Goal: Communication & Community: Ask a question

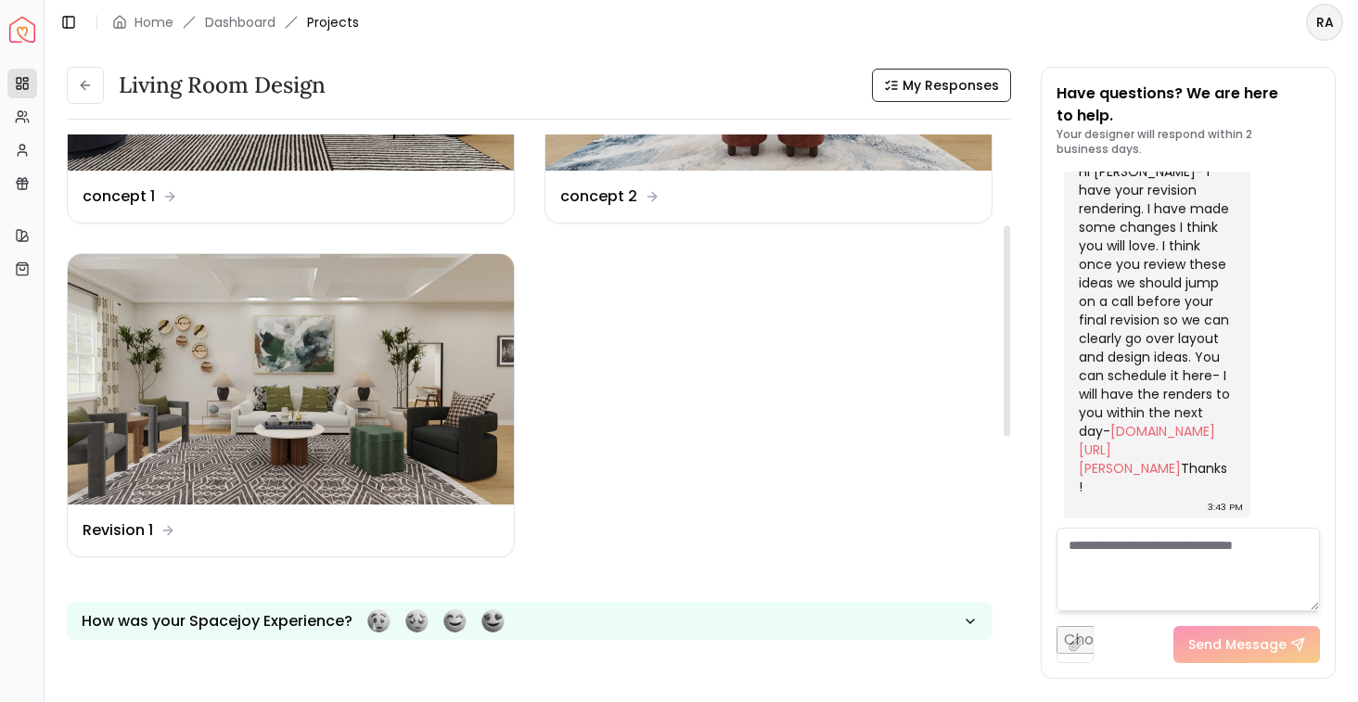
scroll to position [227, 0]
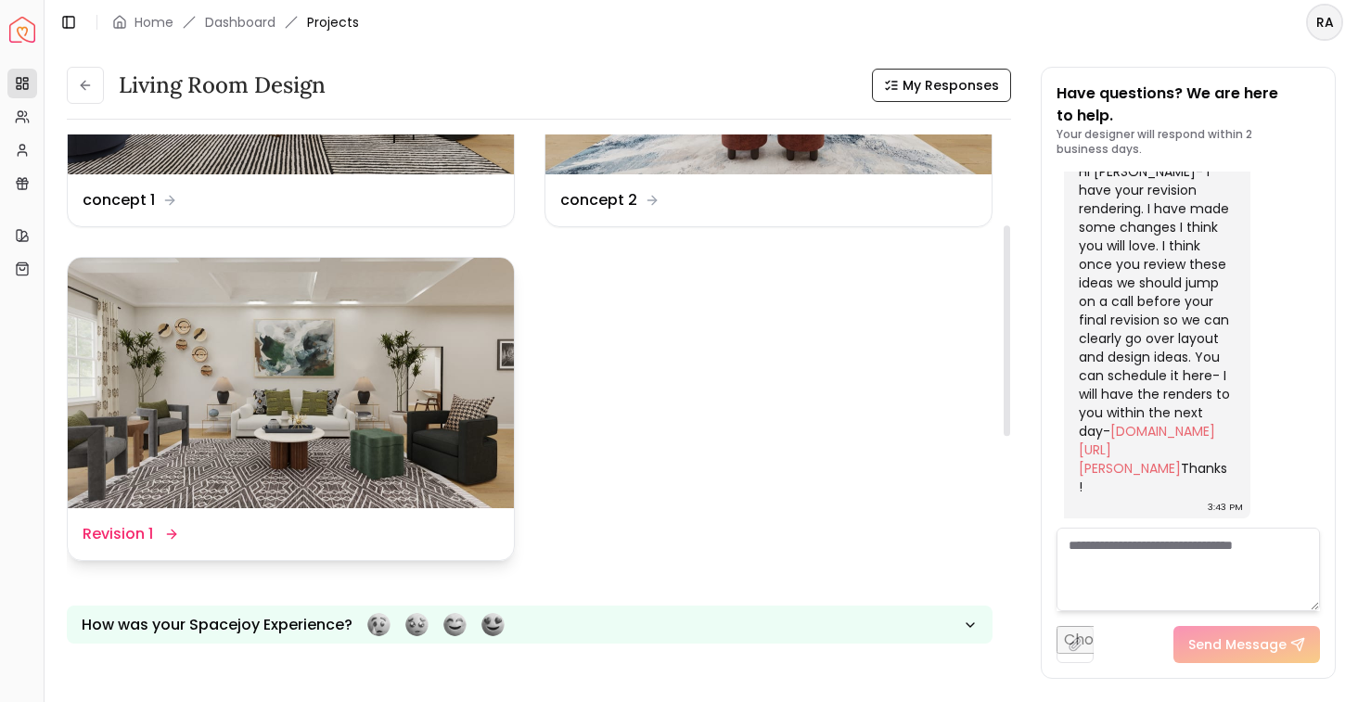
click at [438, 431] on img at bounding box center [291, 383] width 446 height 251
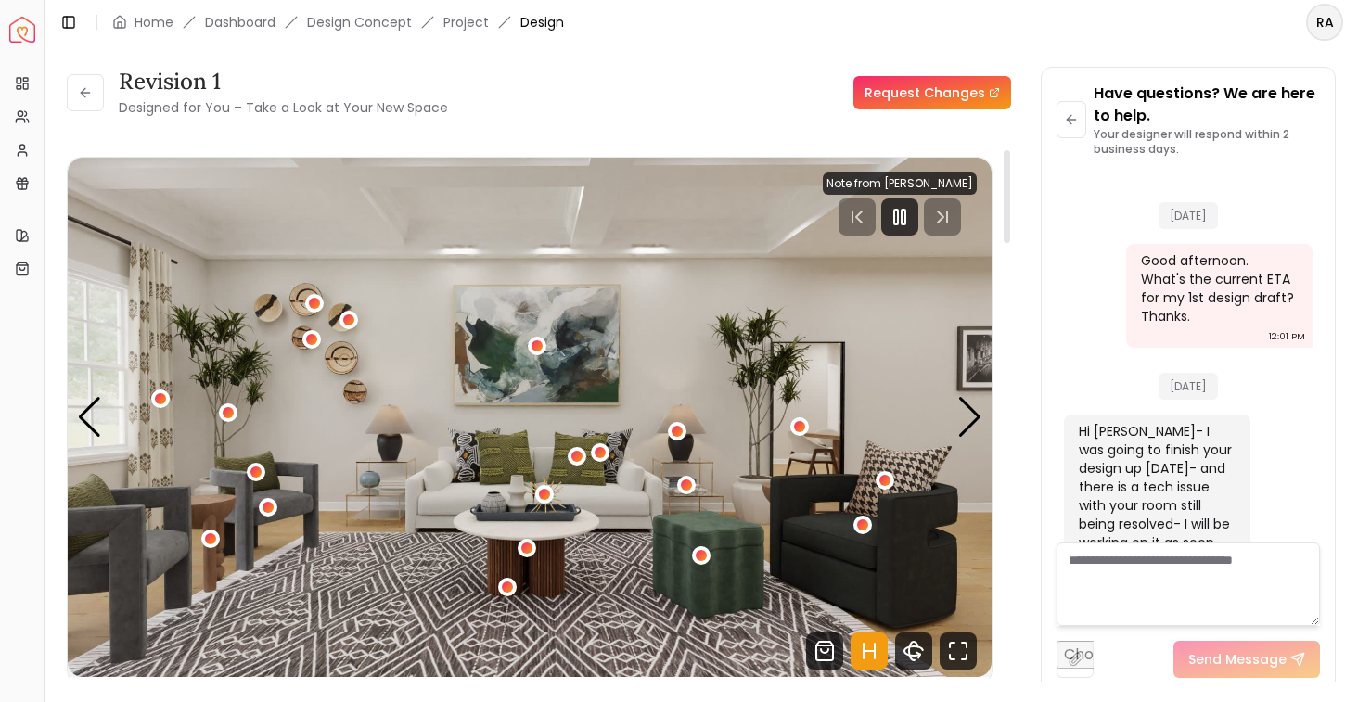
scroll to position [5874, 0]
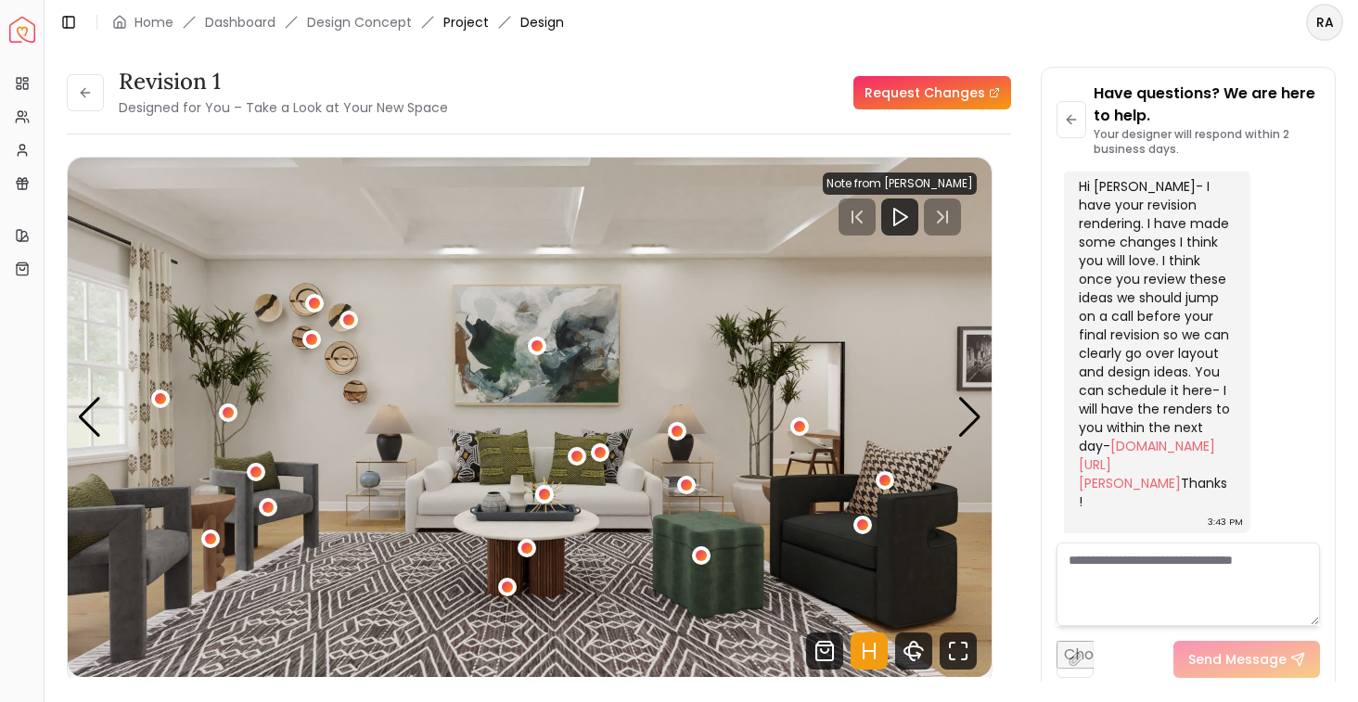
click at [467, 26] on link "Project" at bounding box center [466, 22] width 45 height 19
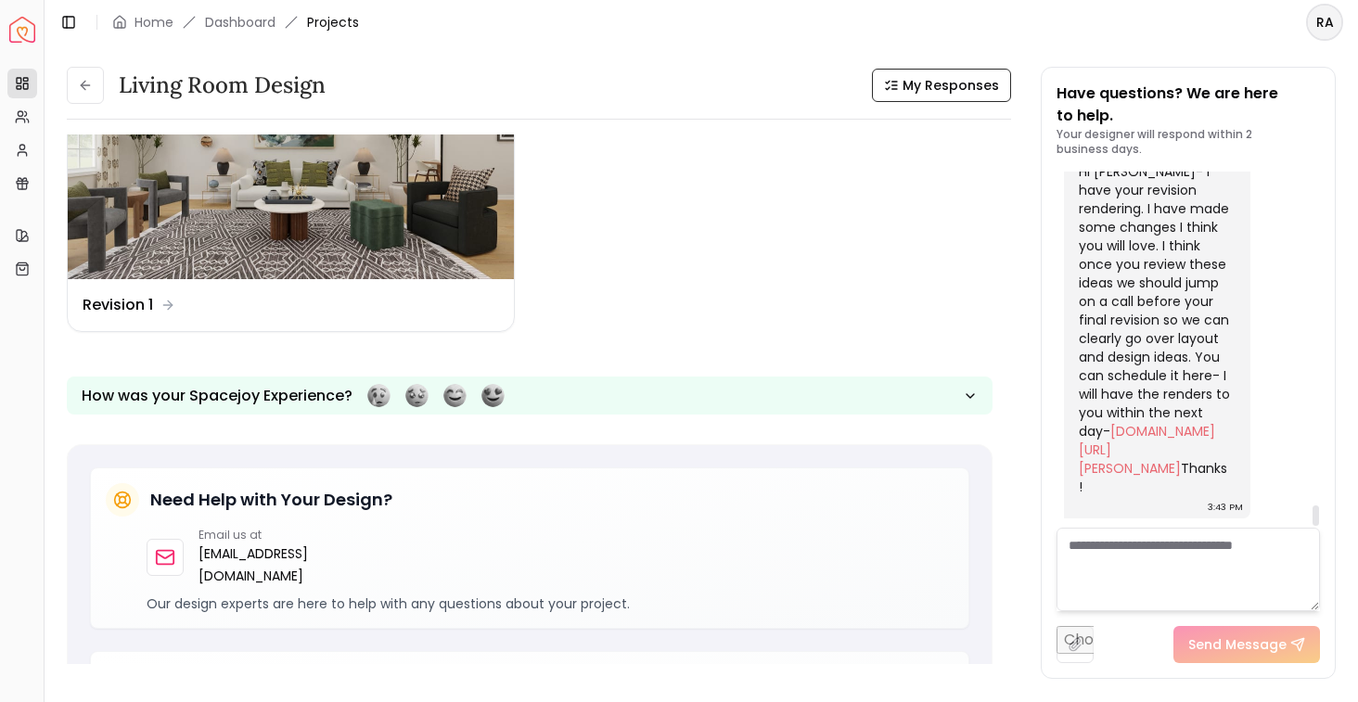
scroll to position [5888, 0]
click at [1126, 433] on link "[DOMAIN_NAME][URL][PERSON_NAME]" at bounding box center [1147, 450] width 136 height 56
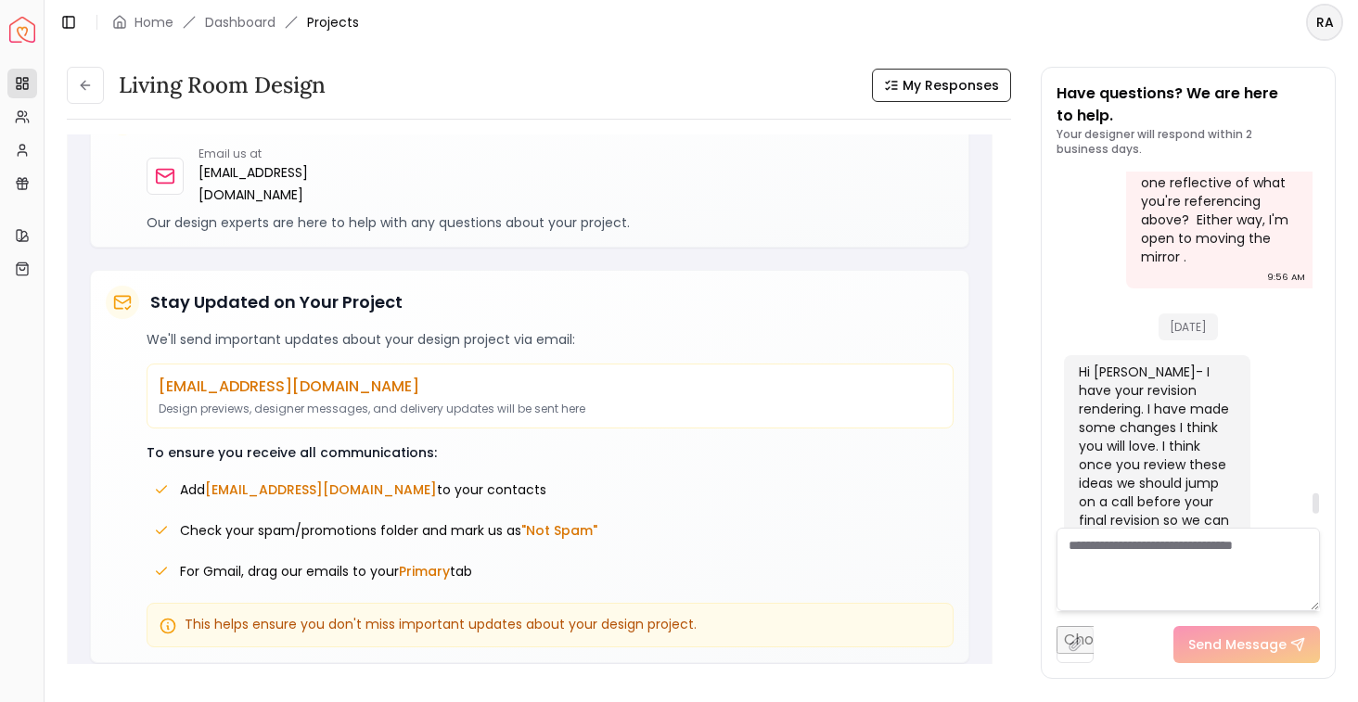
scroll to position [5888, 0]
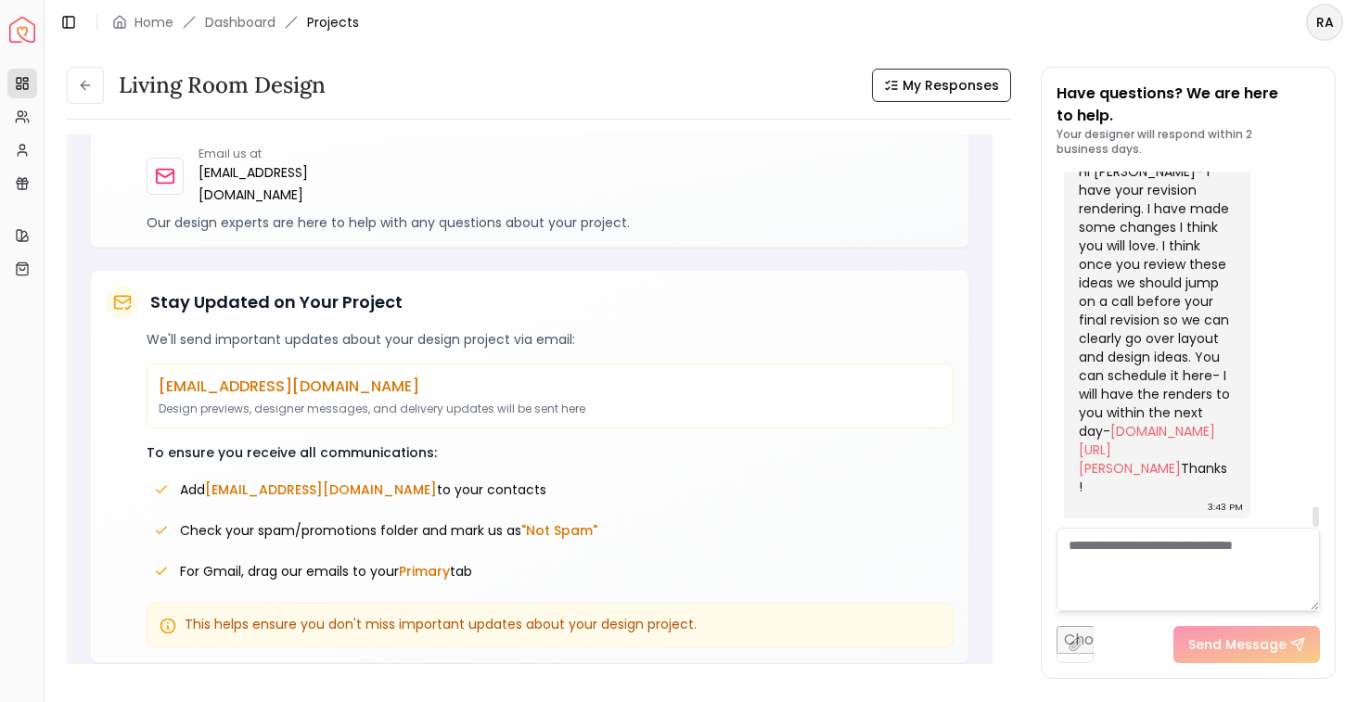
click at [1141, 551] on textarea at bounding box center [1189, 570] width 264 height 84
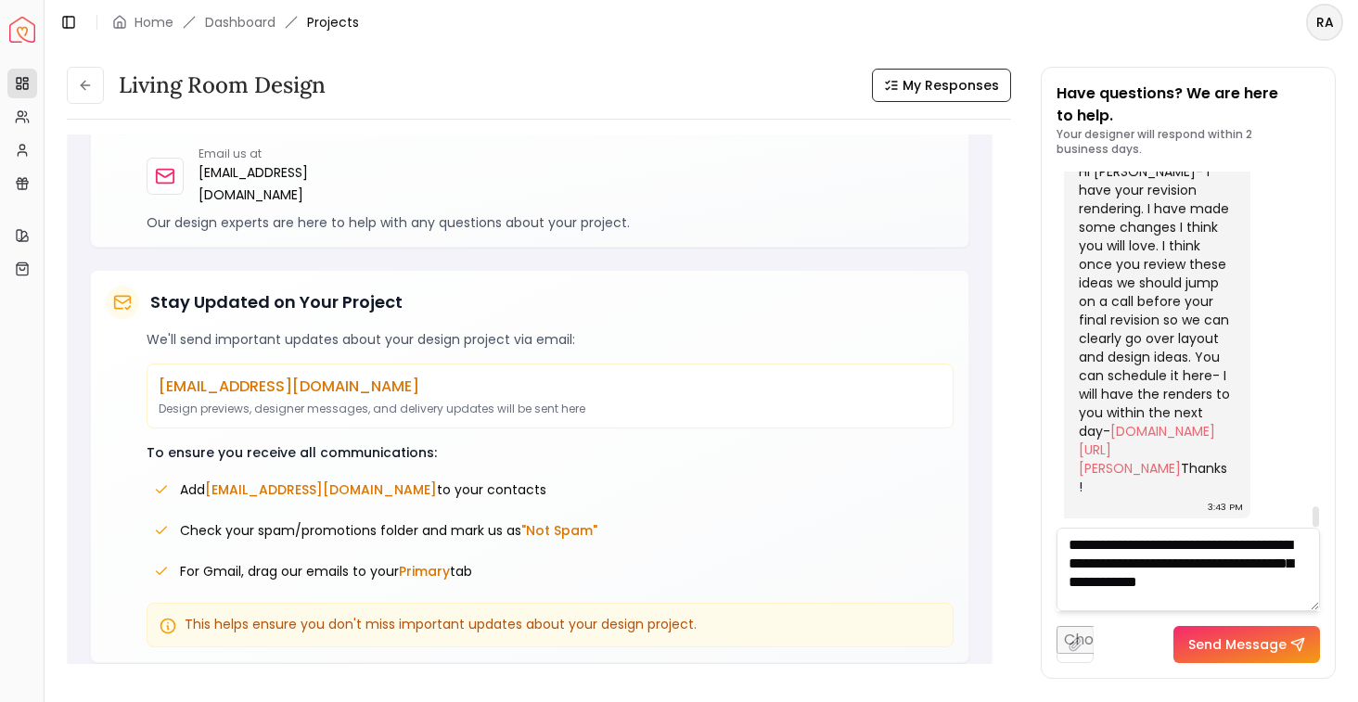
scroll to position [1, 0]
drag, startPoint x: 1224, startPoint y: 583, endPoint x: 1291, endPoint y: 600, distance: 69.1
click at [1291, 600] on textarea "**********" at bounding box center [1189, 570] width 264 height 84
type textarea "**********"
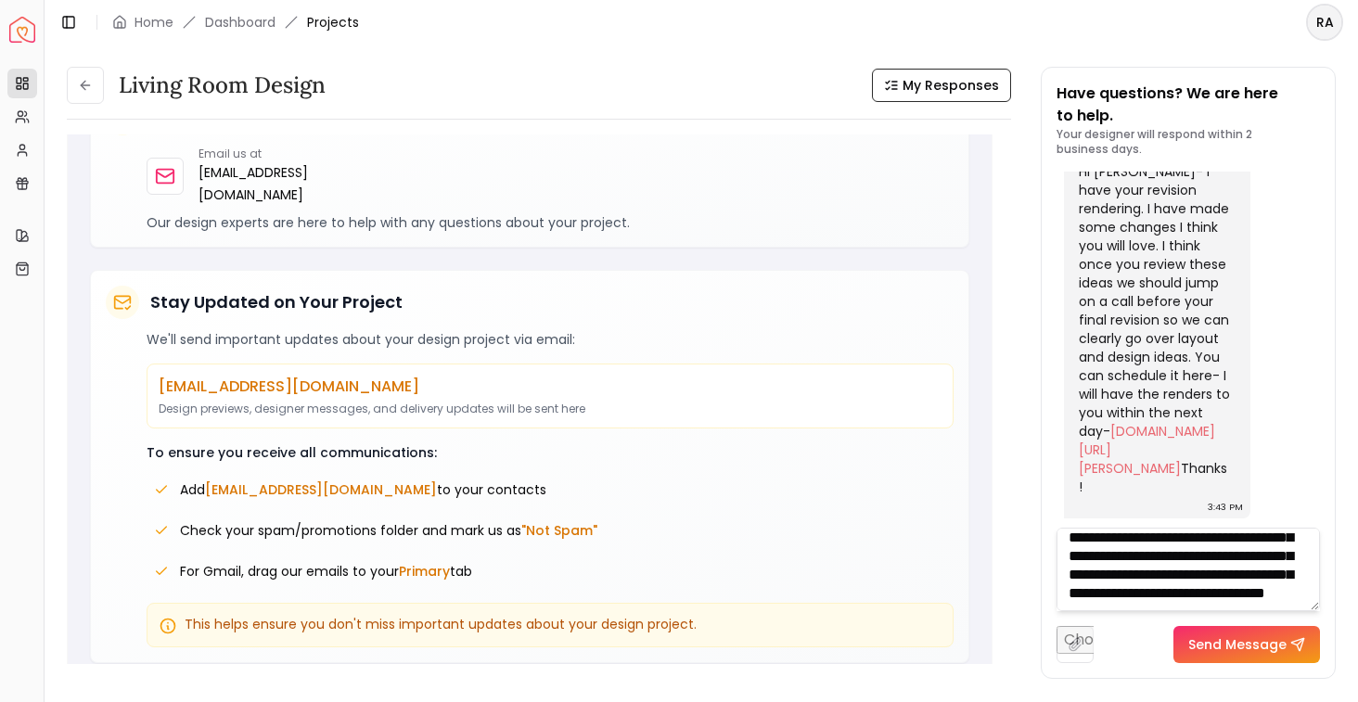
click at [1248, 642] on button "Send Message" at bounding box center [1247, 644] width 147 height 37
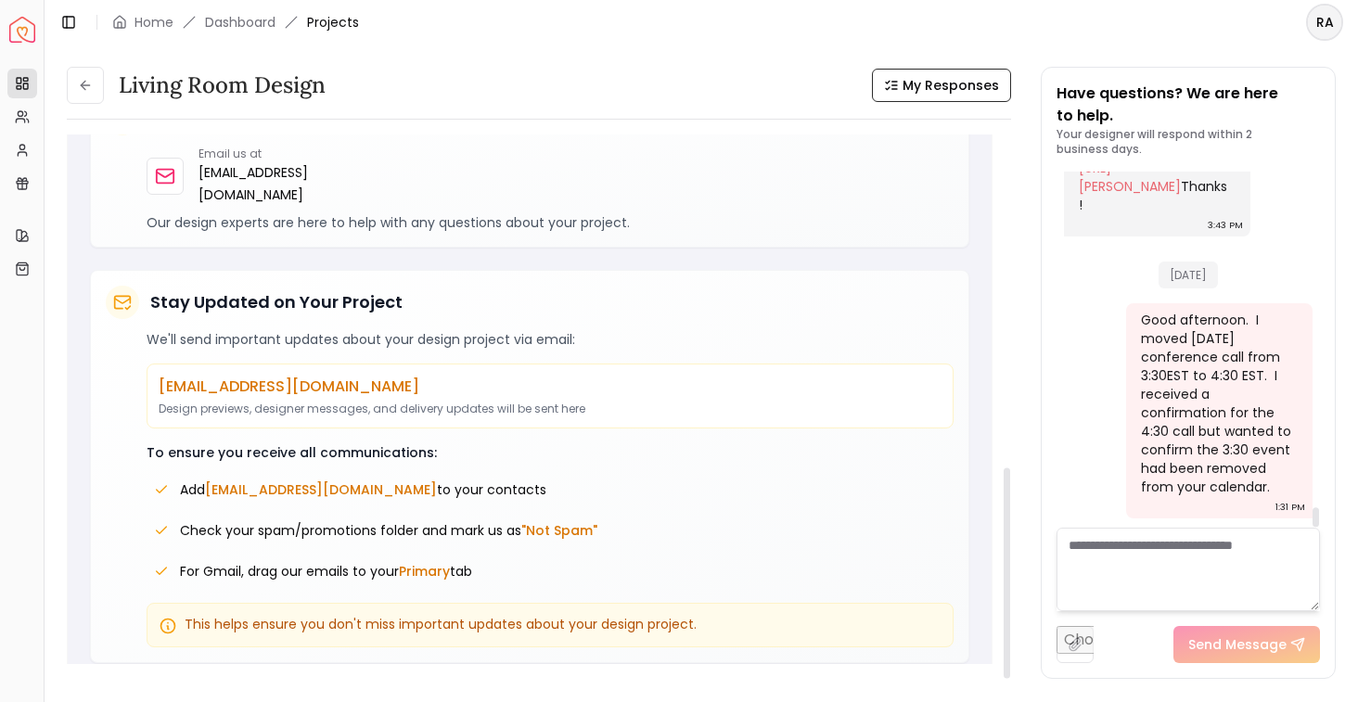
scroll to position [0, 0]
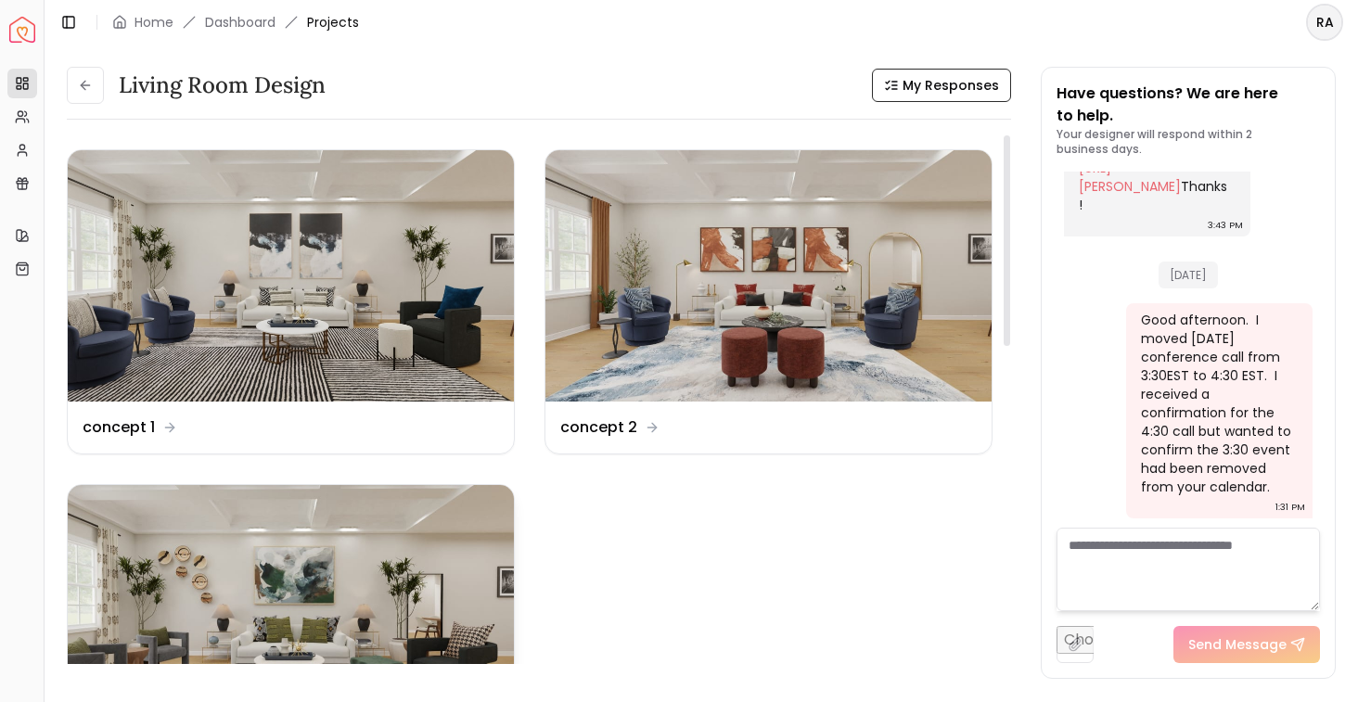
click at [419, 563] on img at bounding box center [291, 610] width 446 height 251
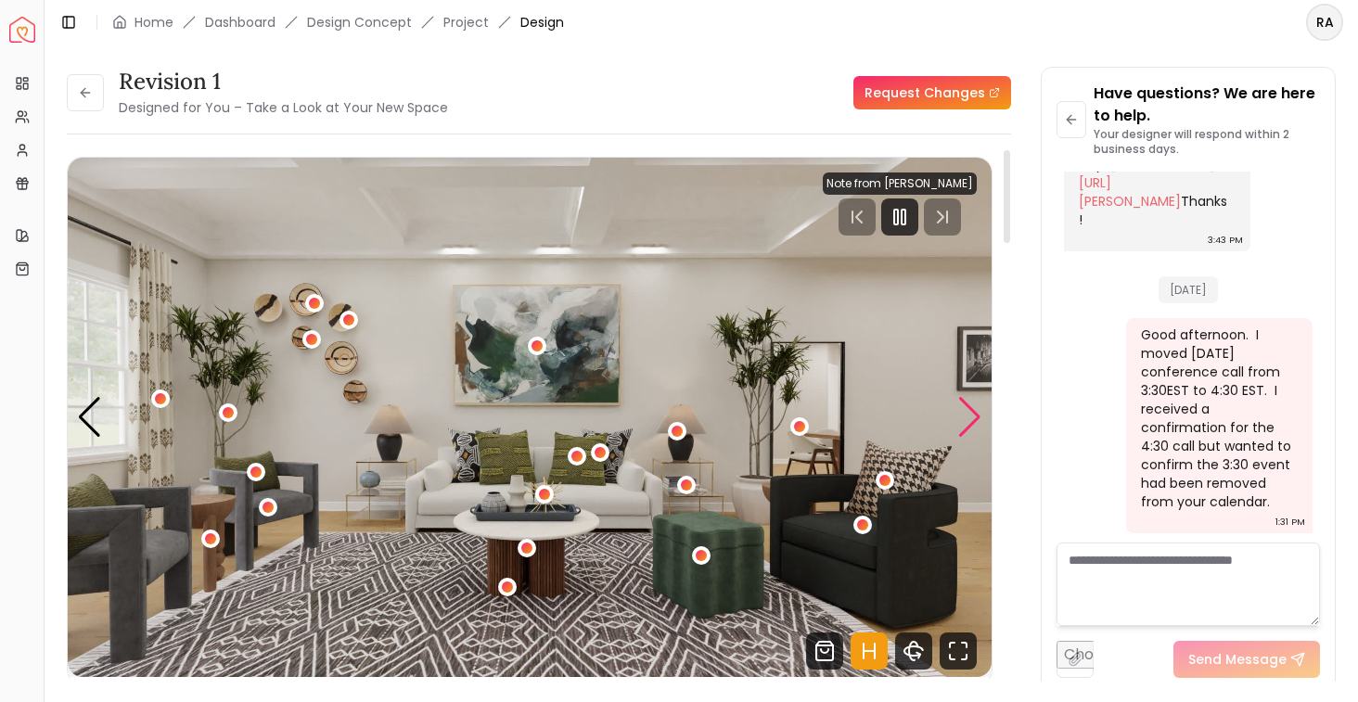
click at [976, 420] on div "Next slide" at bounding box center [970, 417] width 25 height 41
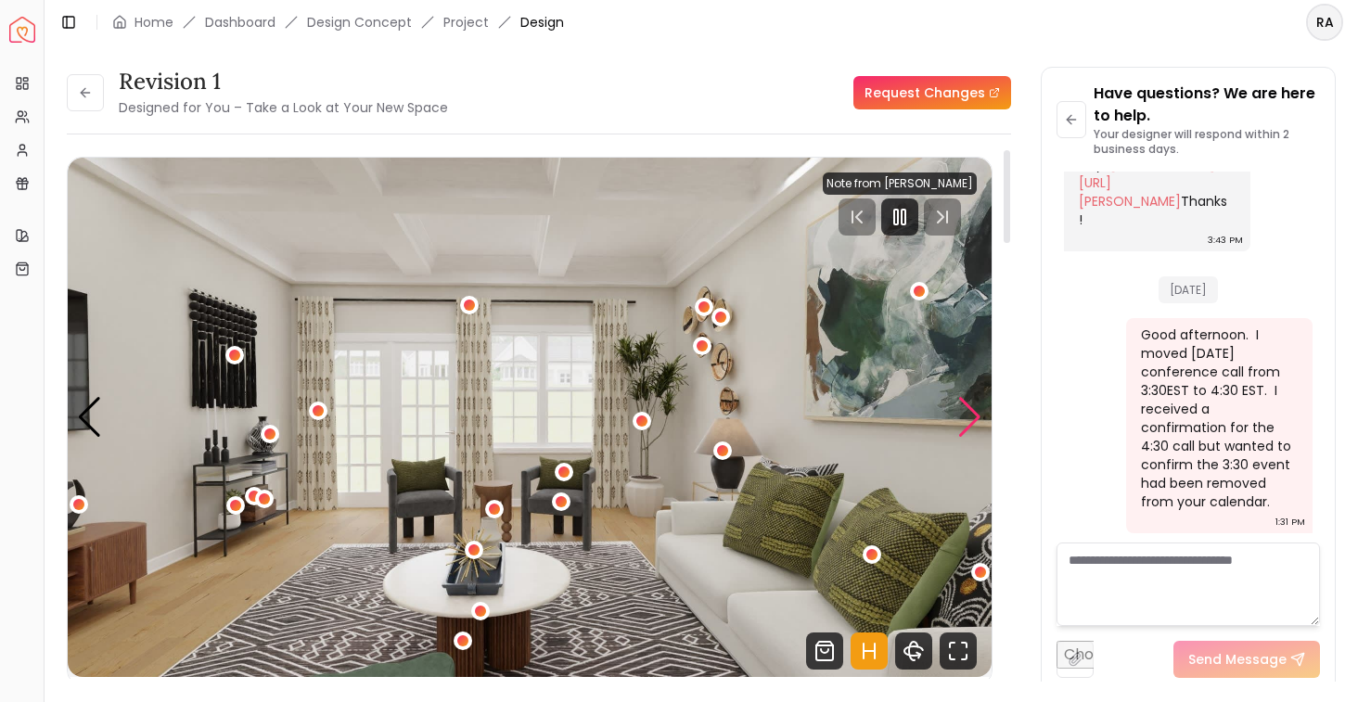
click at [976, 420] on div "Next slide" at bounding box center [970, 417] width 25 height 41
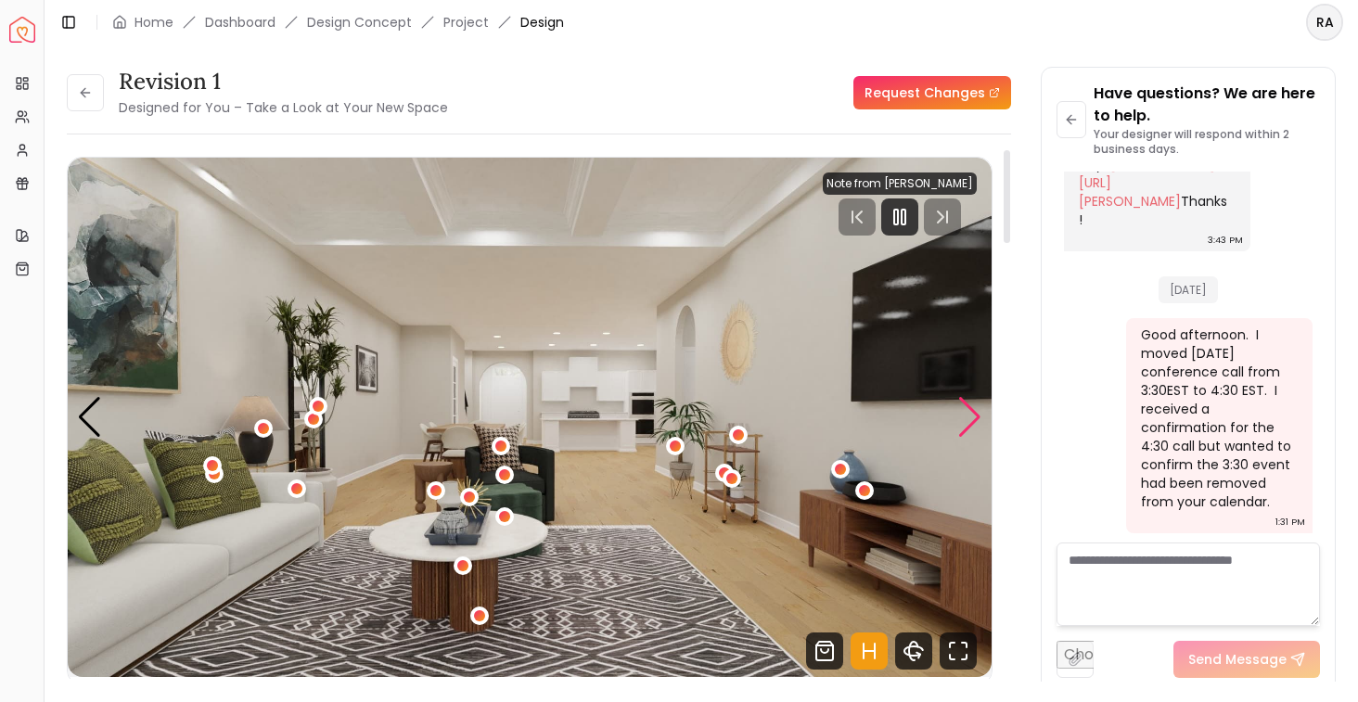
click at [976, 420] on div "Next slide" at bounding box center [970, 417] width 25 height 41
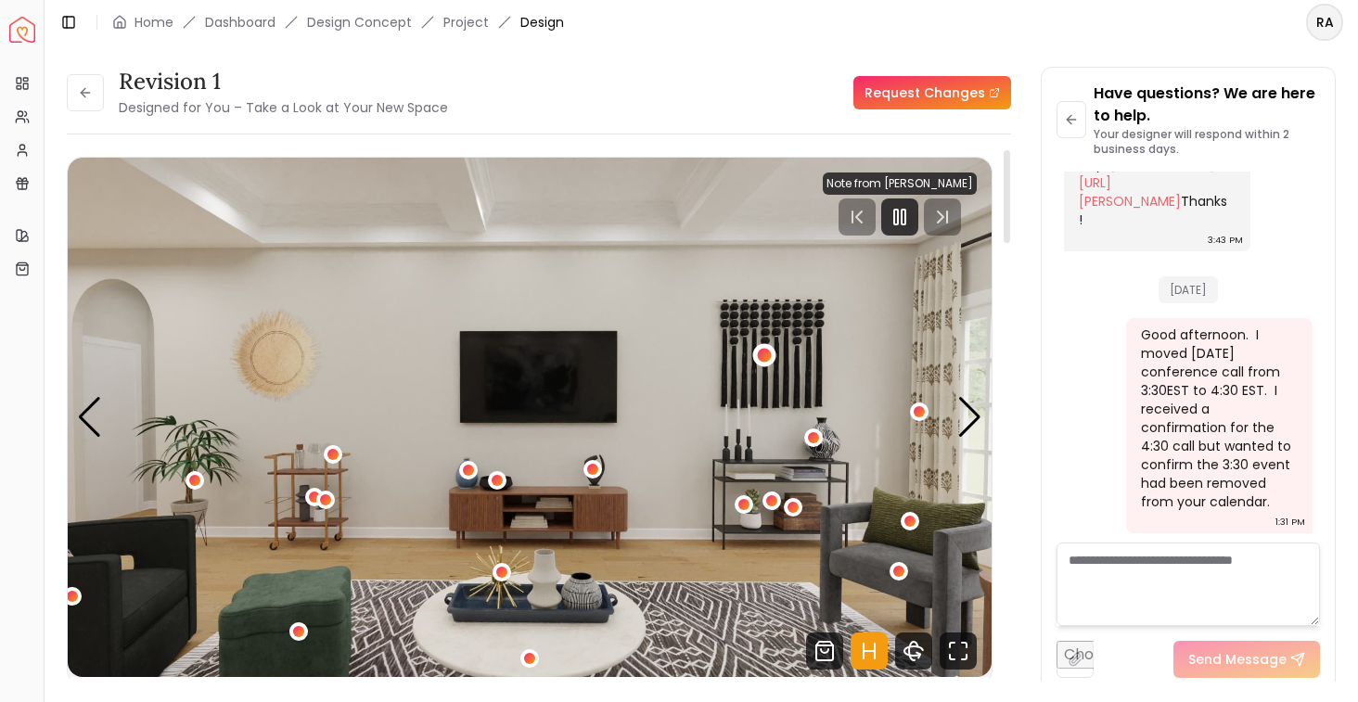
click at [767, 355] on div "4 / 5" at bounding box center [764, 355] width 14 height 14
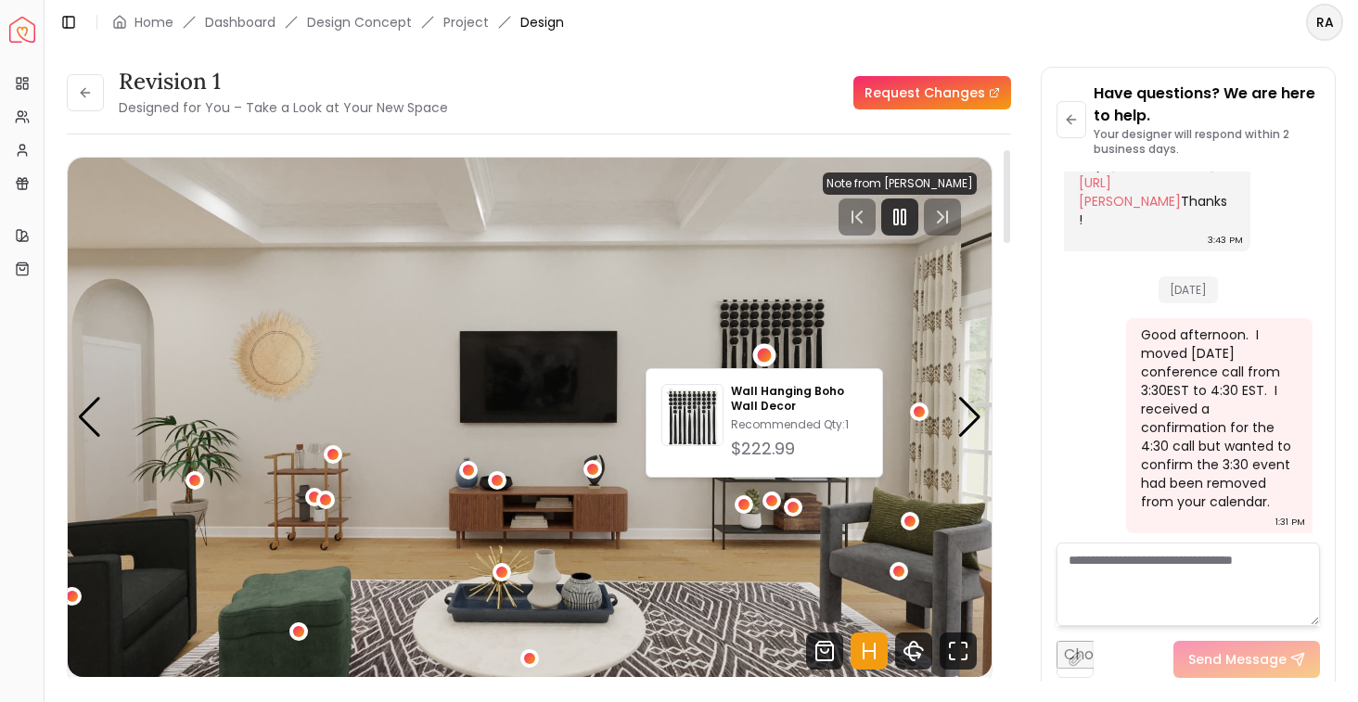
click at [773, 204] on img "4 / 5" at bounding box center [530, 418] width 924 height 520
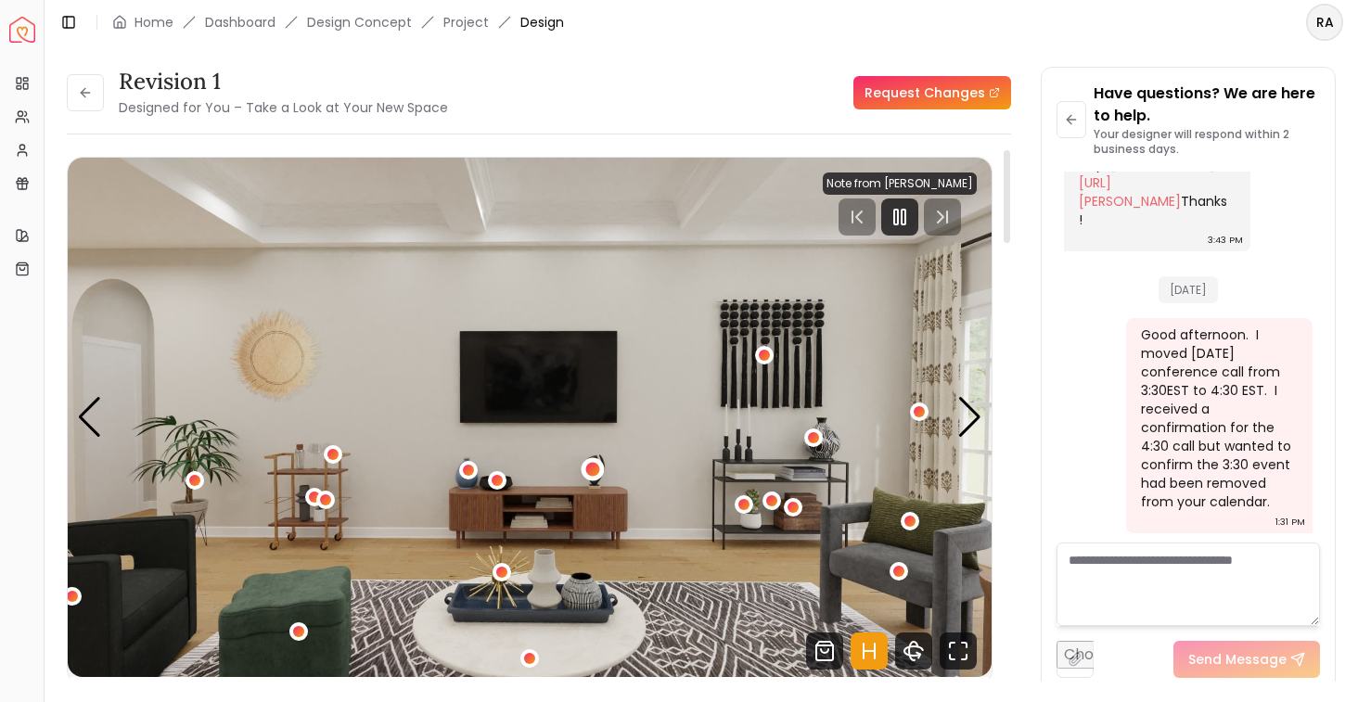
click at [598, 472] on div "4 / 5" at bounding box center [593, 469] width 14 height 14
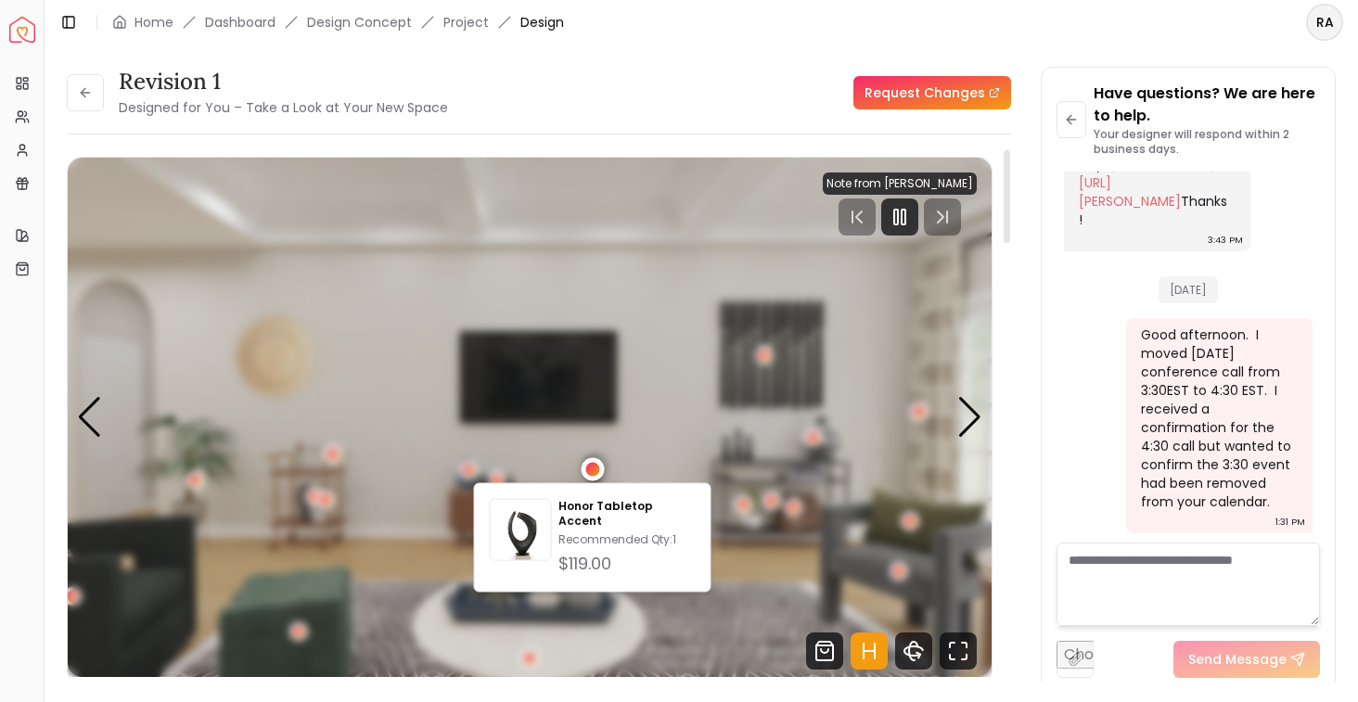
click at [598, 472] on div "4 / 5" at bounding box center [593, 469] width 14 height 14
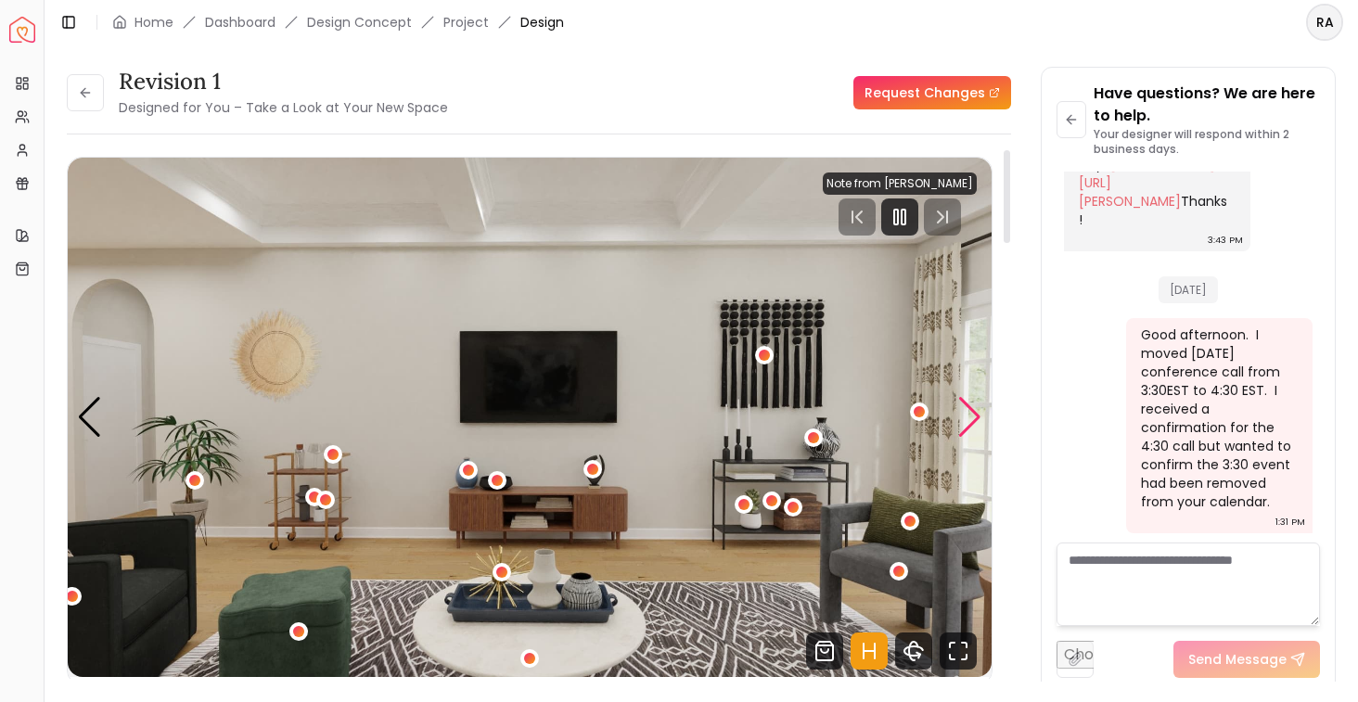
click at [968, 415] on div "Next slide" at bounding box center [970, 417] width 25 height 41
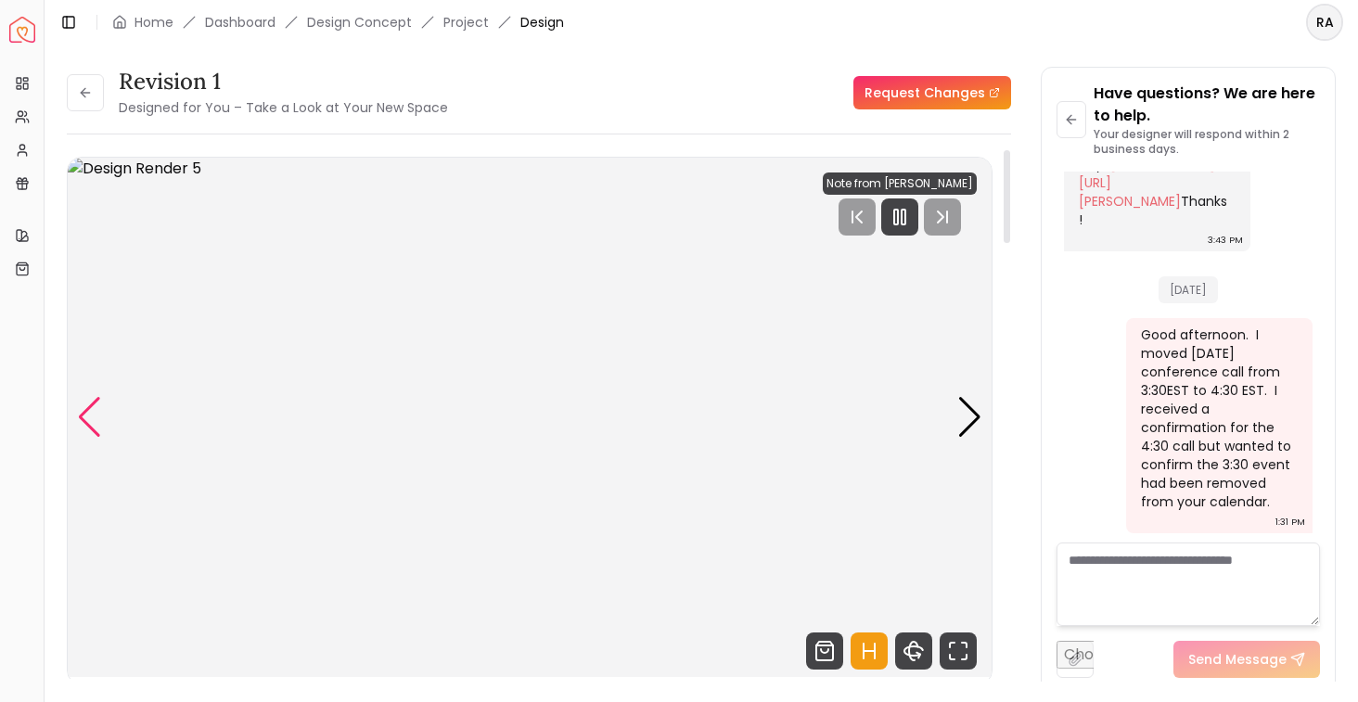
click at [86, 432] on div "Previous slide" at bounding box center [89, 417] width 25 height 41
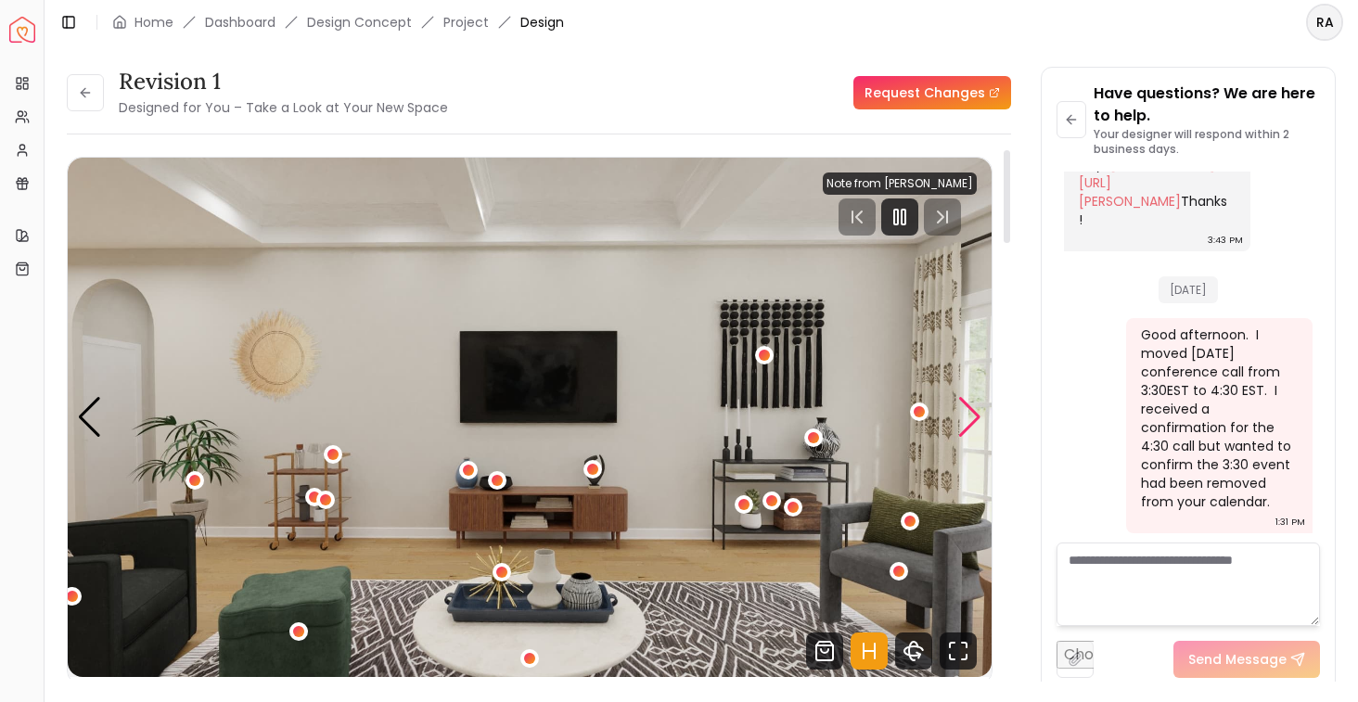
click at [970, 425] on div "Next slide" at bounding box center [970, 417] width 25 height 41
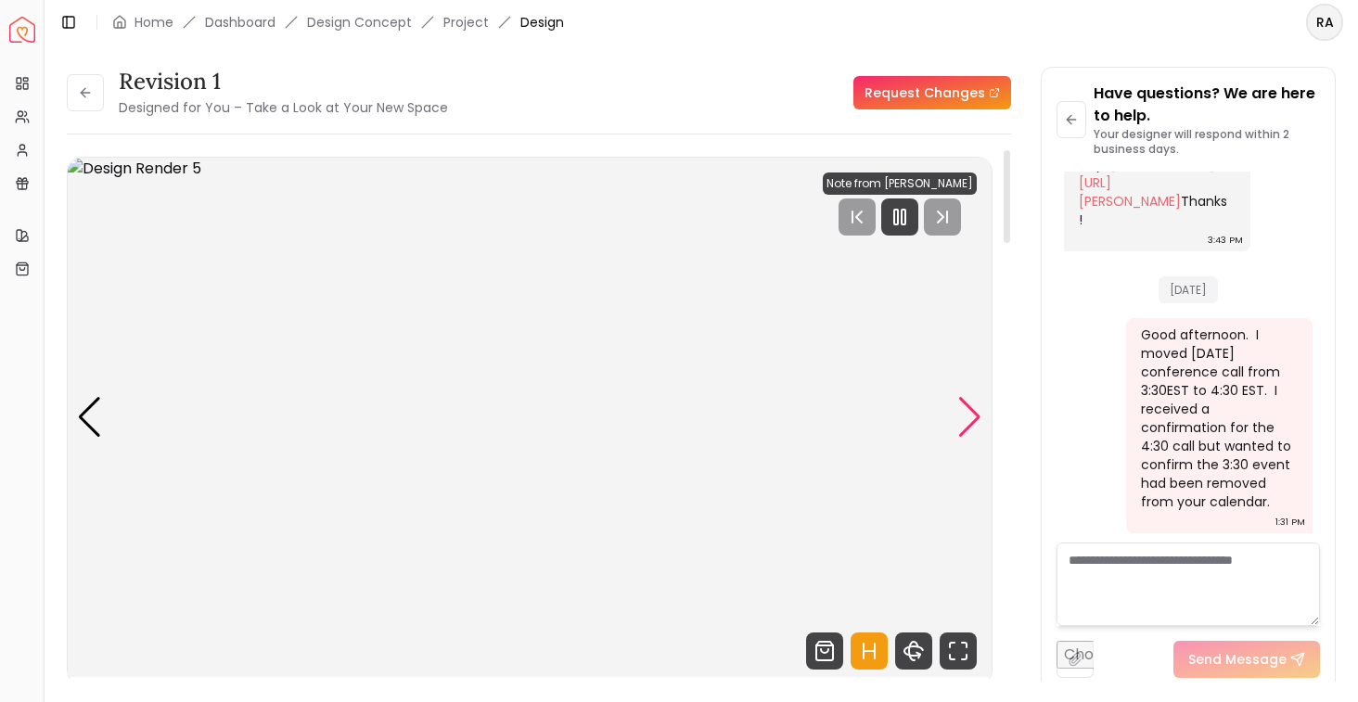
click at [970, 425] on div "Next slide" at bounding box center [970, 417] width 25 height 41
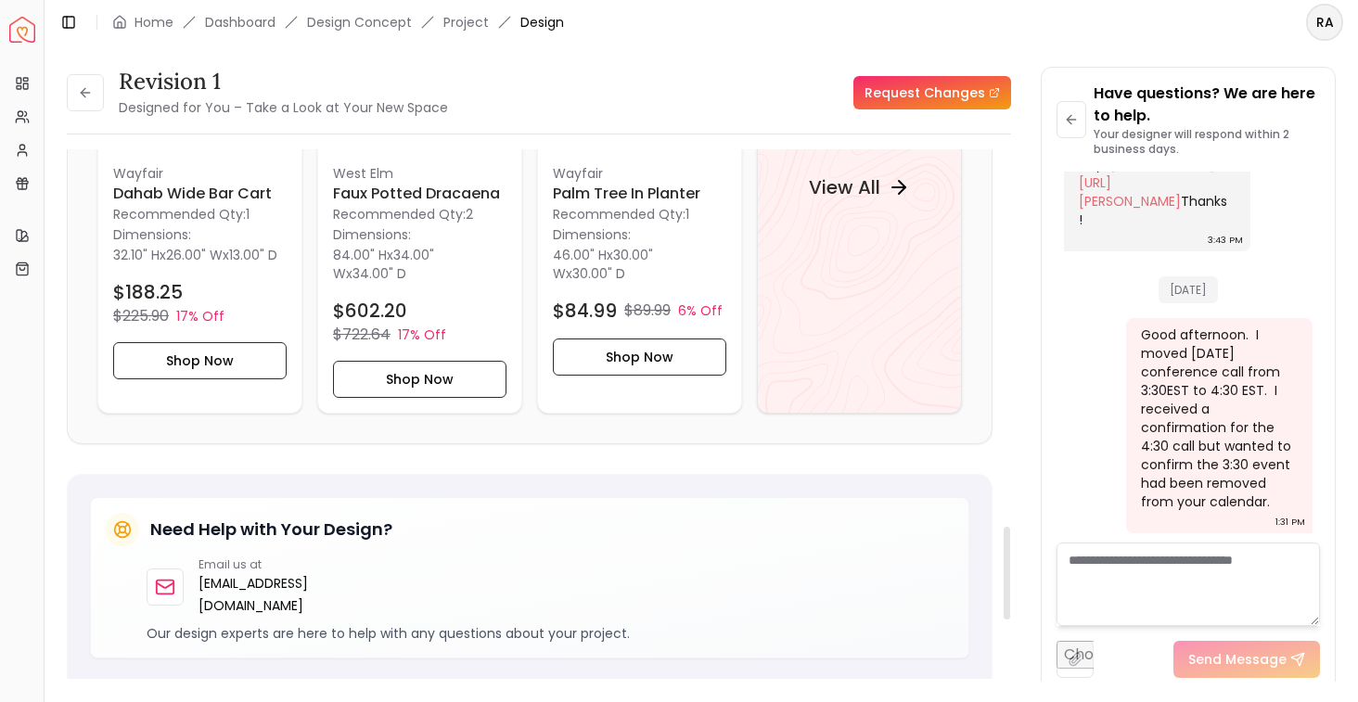
scroll to position [2106, 0]
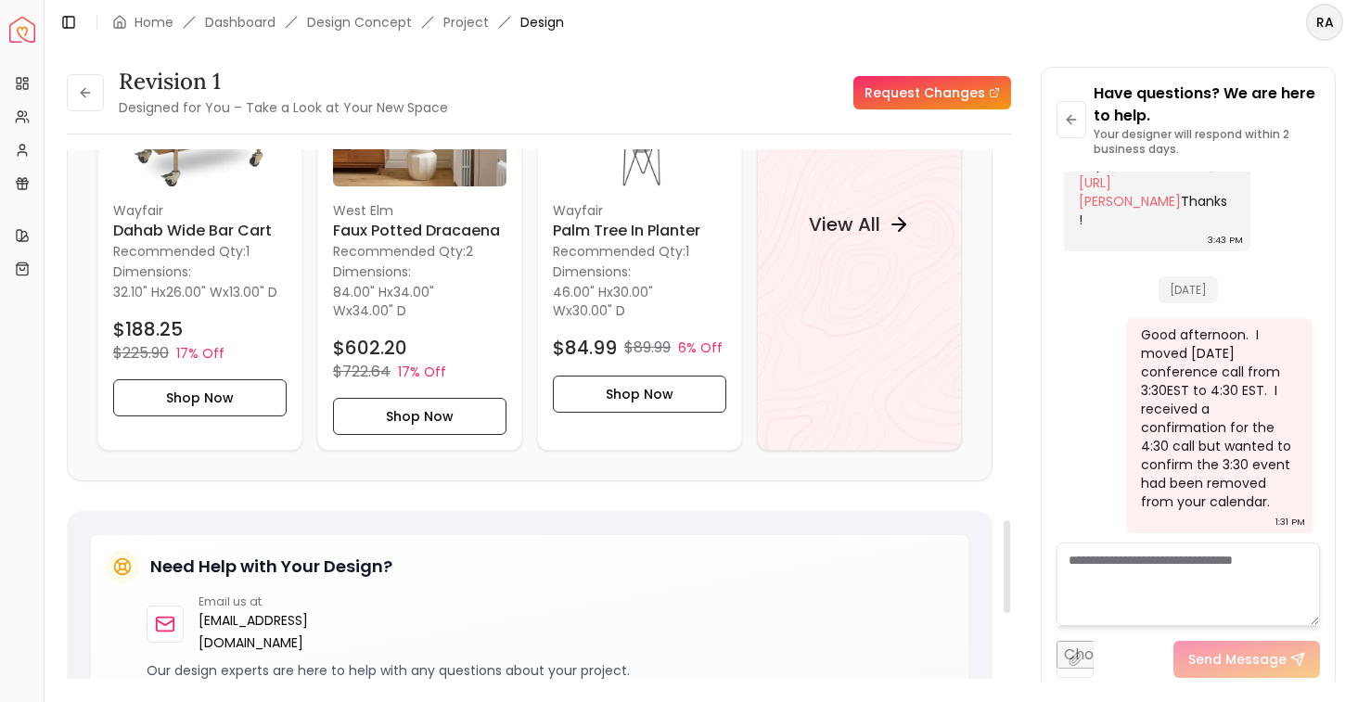
click at [833, 394] on div "View All" at bounding box center [859, 224] width 205 height 454
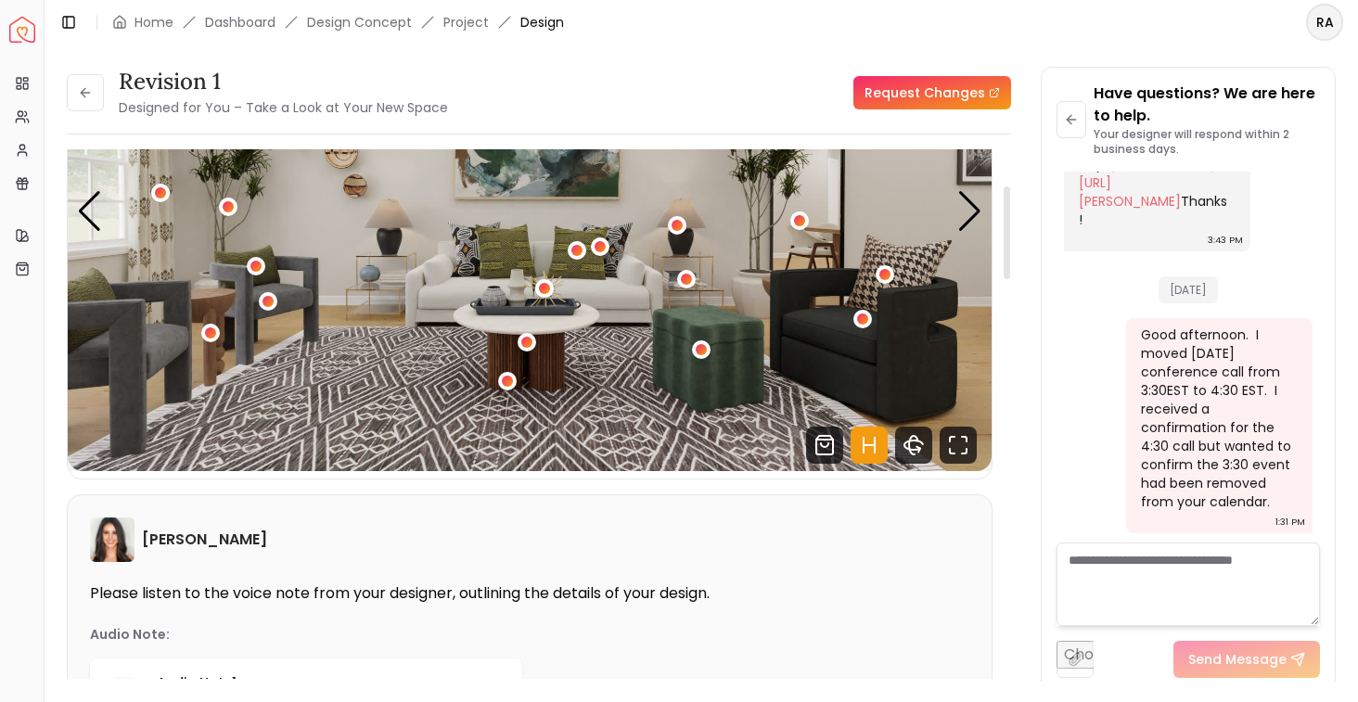
scroll to position [205, 0]
click at [509, 385] on div "1 / 5" at bounding box center [507, 382] width 14 height 14
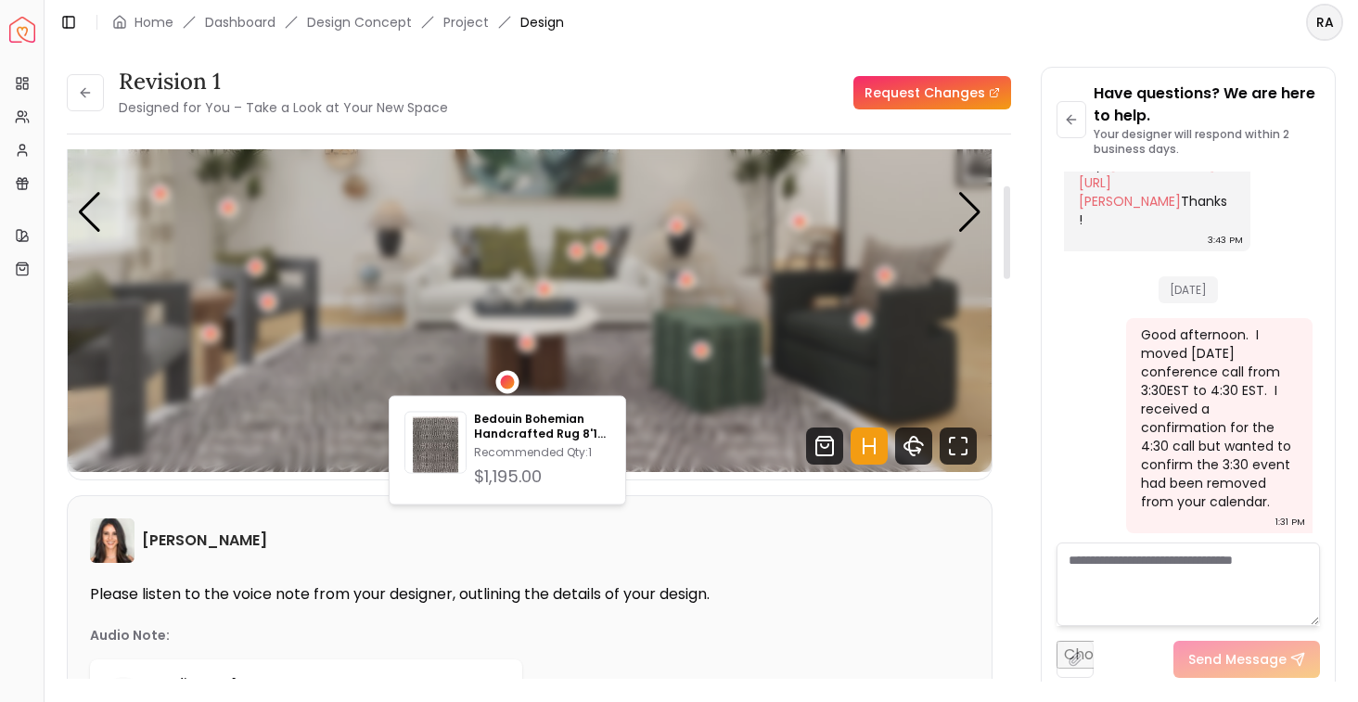
click at [506, 397] on div "Bedouin Bohemian Handcrafted Rug 8'10" x 12' Recommended Qty: 1 $1,195.00" at bounding box center [508, 450] width 238 height 109
click at [511, 375] on div "1 / 5" at bounding box center [506, 381] width 23 height 23
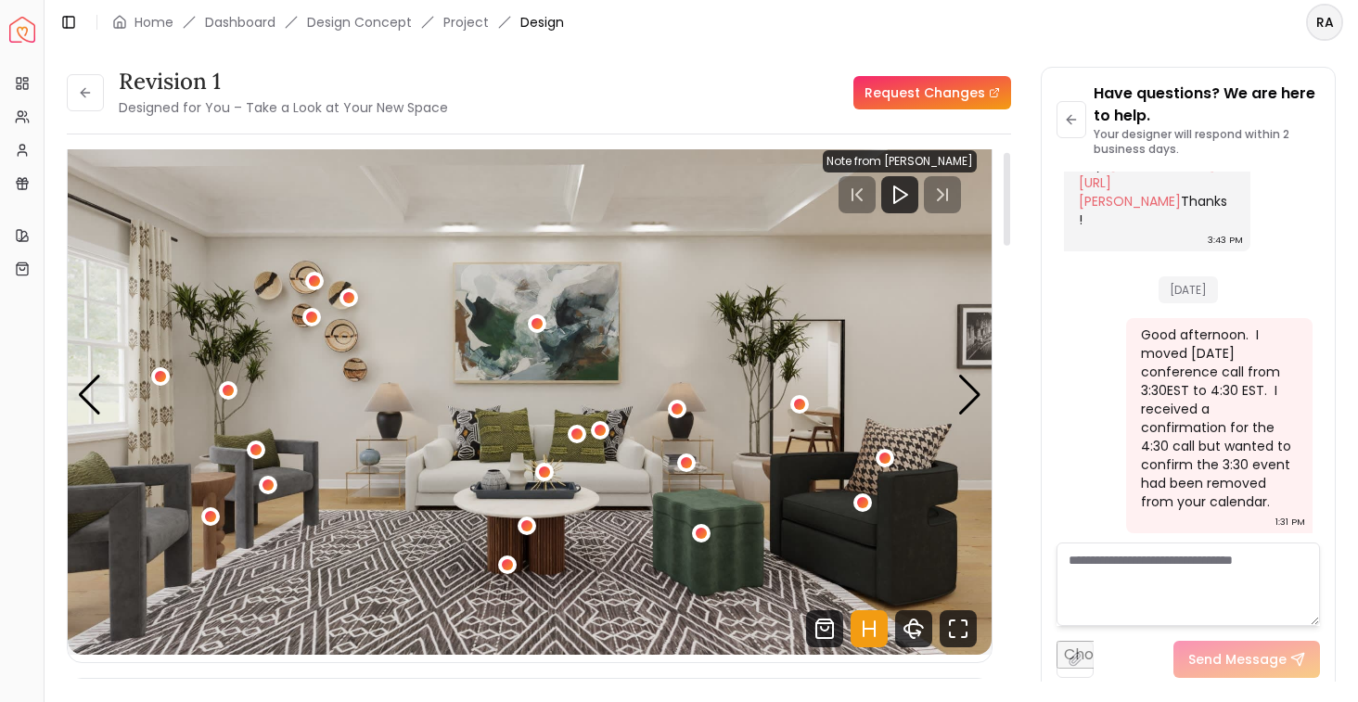
scroll to position [13, 0]
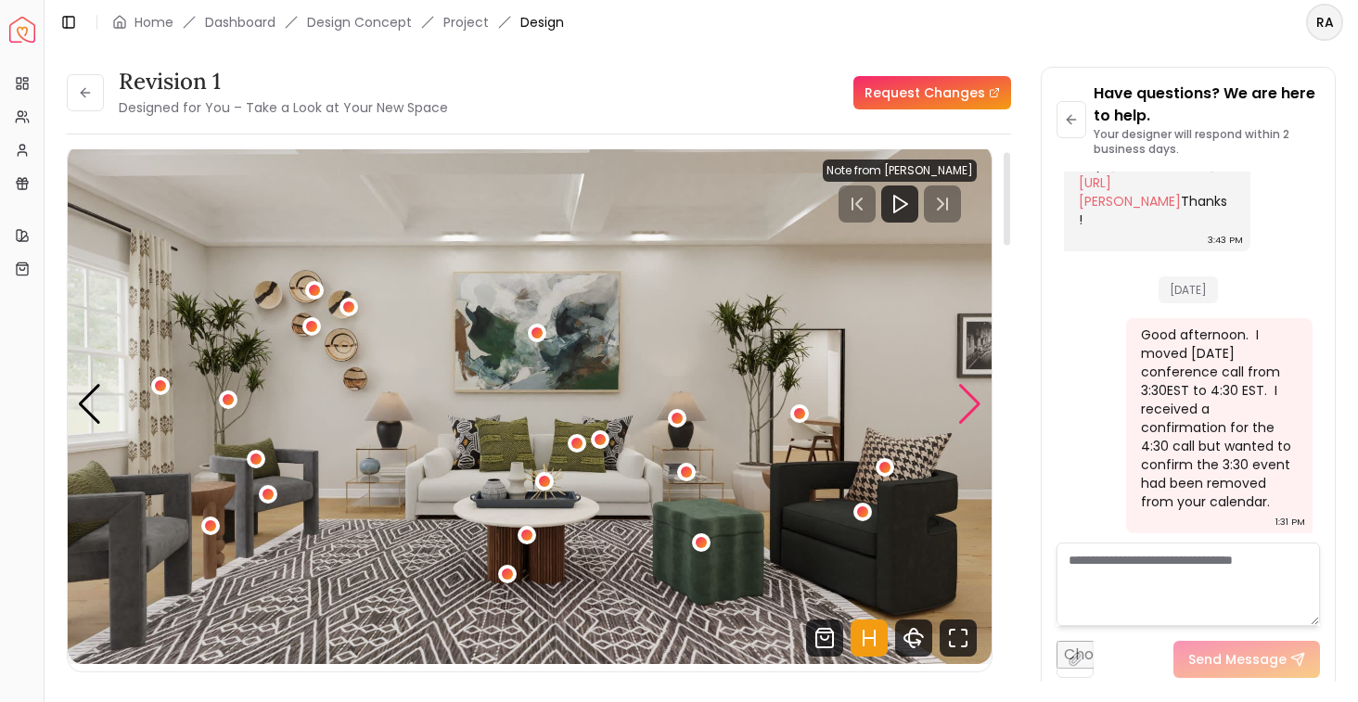
click at [967, 413] on div "Next slide" at bounding box center [970, 404] width 25 height 41
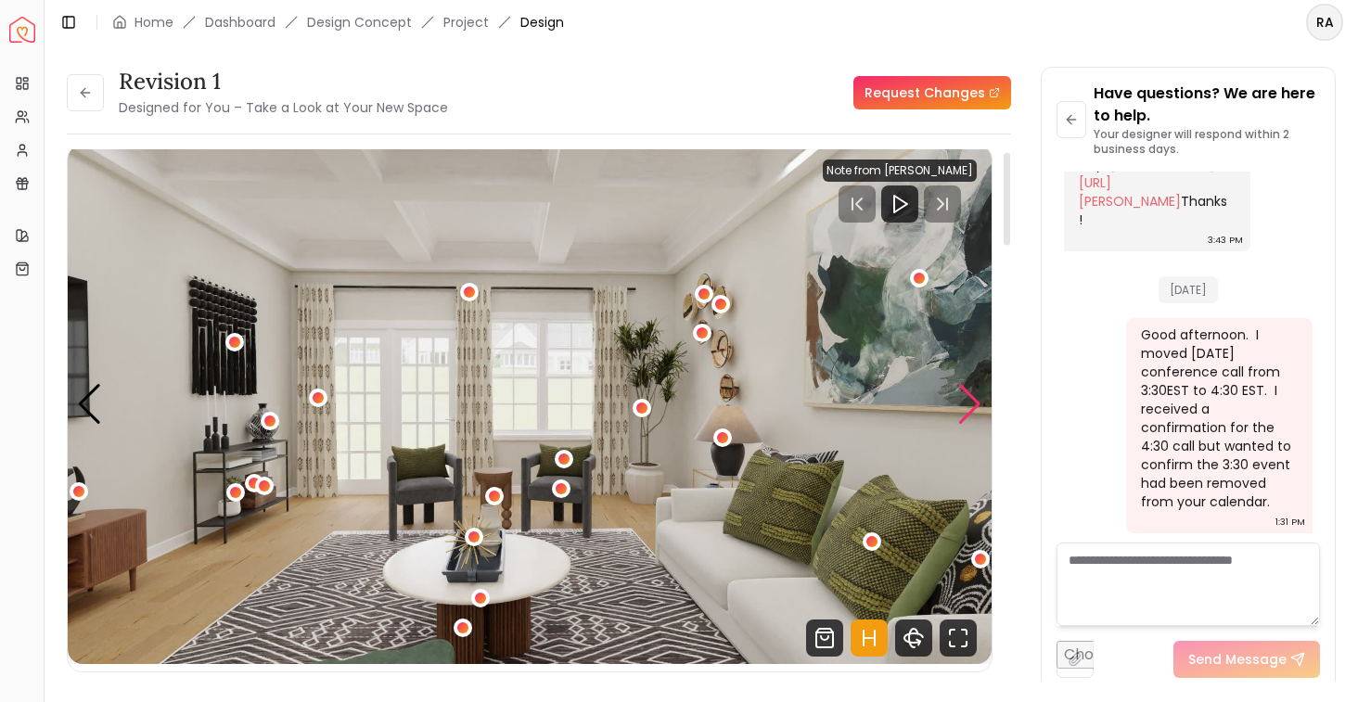
click at [966, 409] on div "Next slide" at bounding box center [970, 404] width 25 height 41
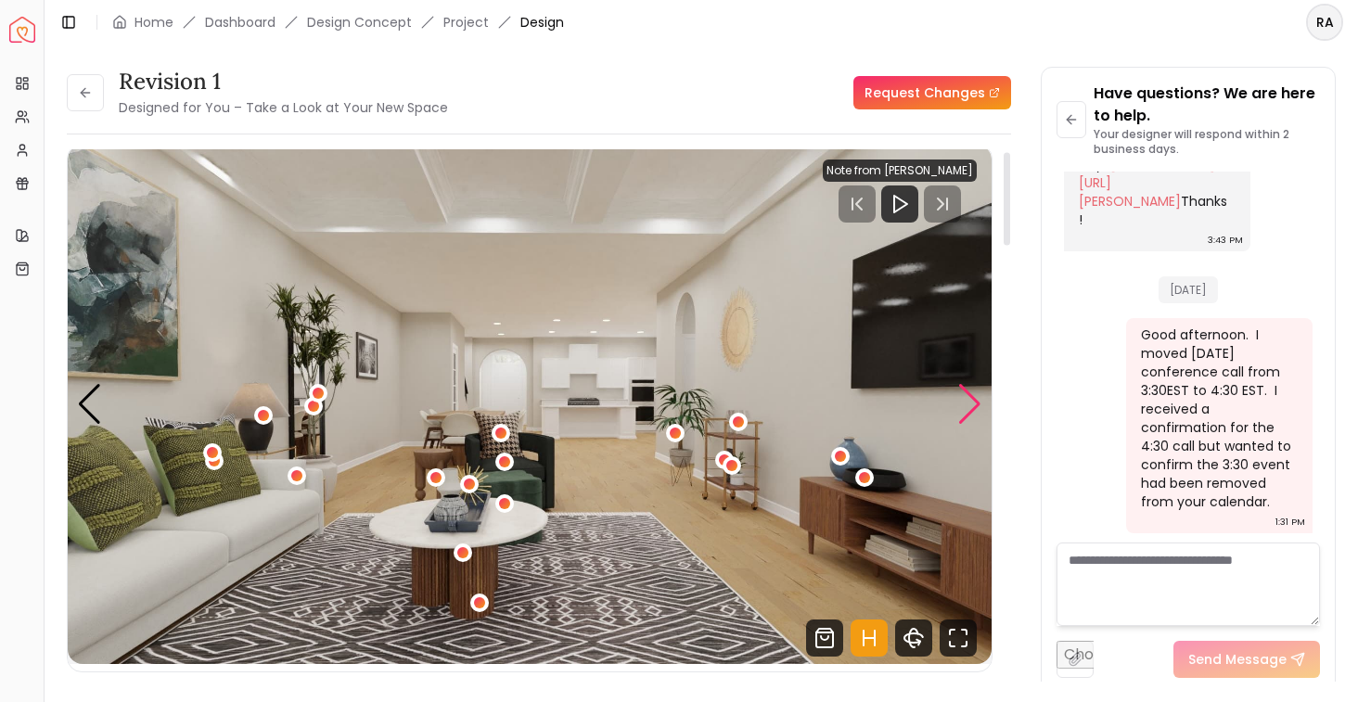
click at [966, 409] on div "Next slide" at bounding box center [970, 404] width 25 height 41
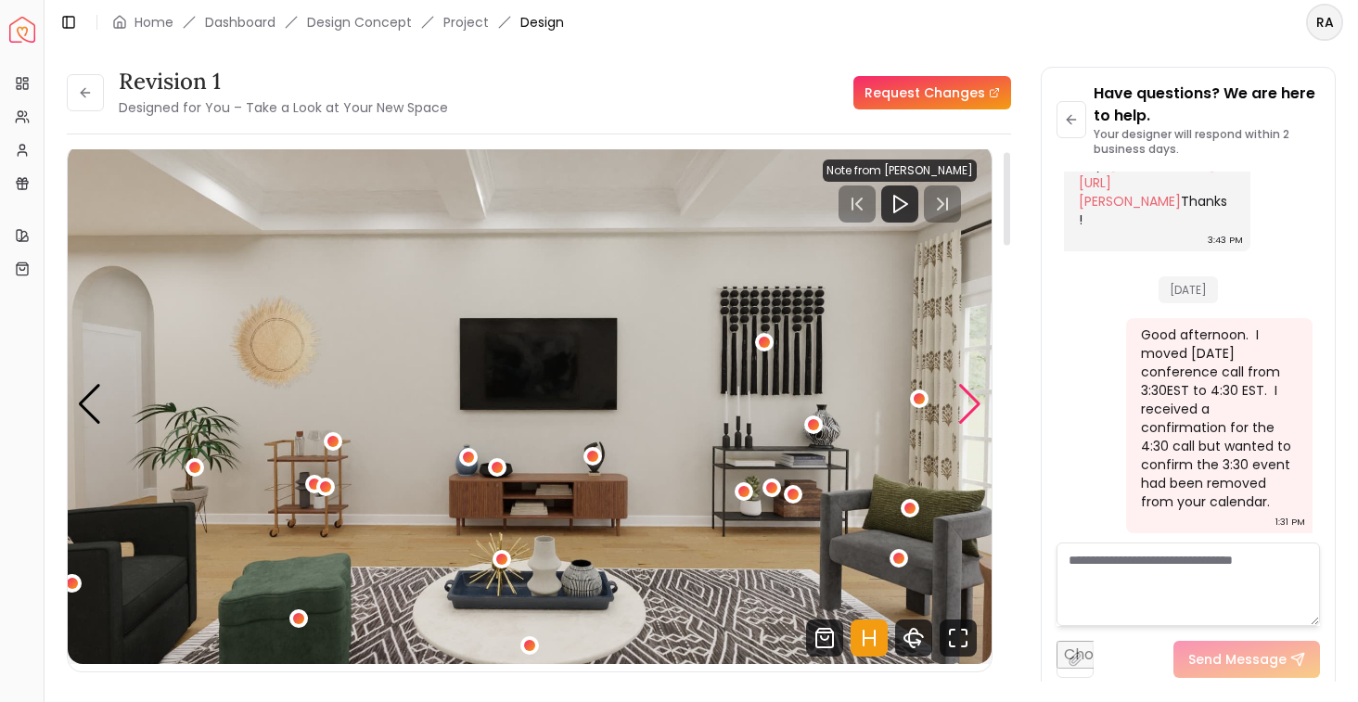
click at [966, 409] on div "Next slide" at bounding box center [970, 404] width 25 height 41
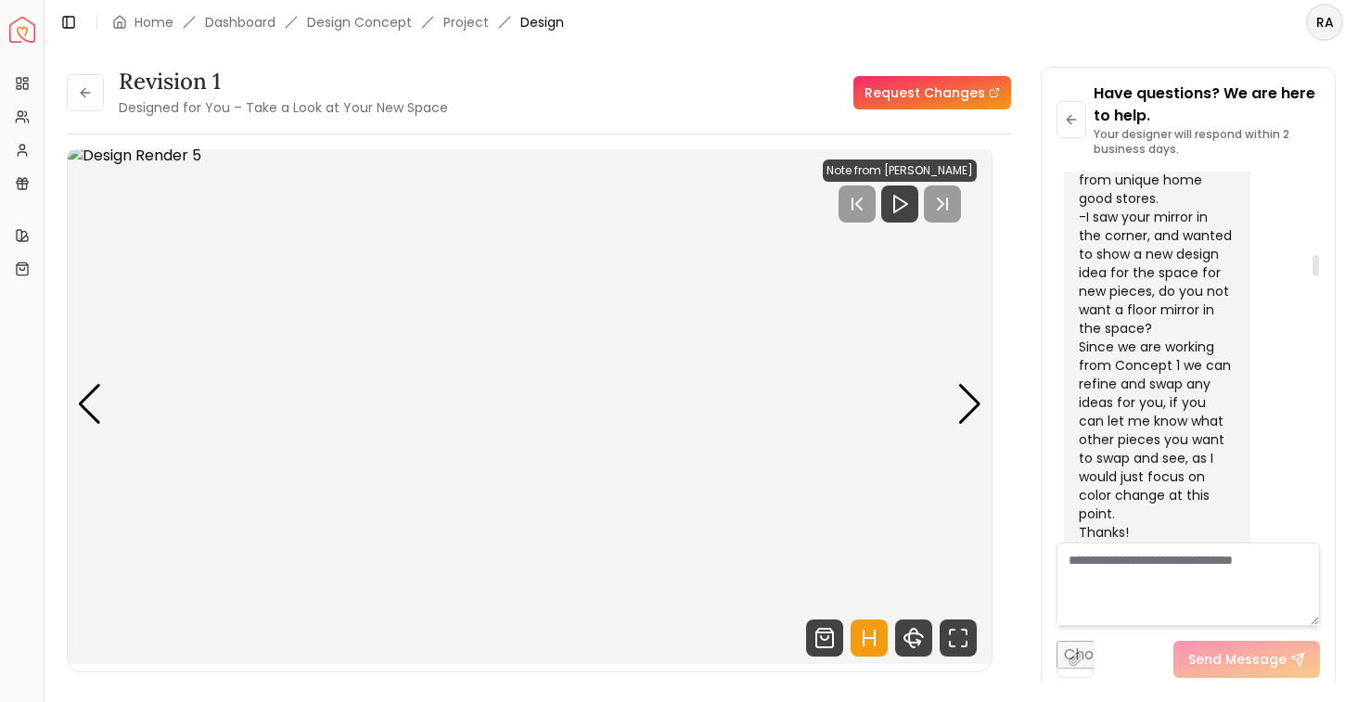
scroll to position [1422, 0]
